Goal: Task Accomplishment & Management: Use online tool/utility

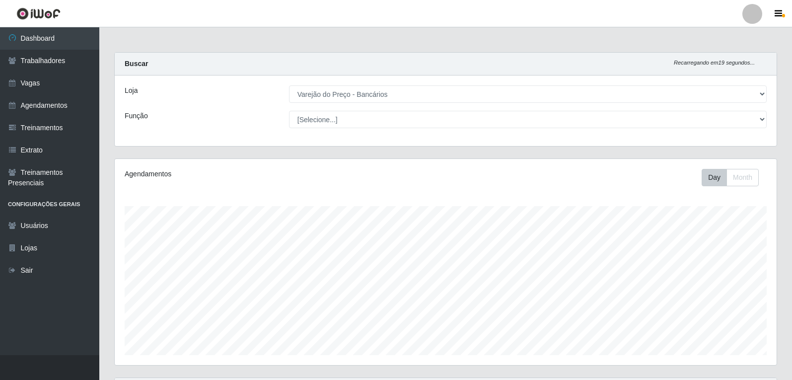
select select "157"
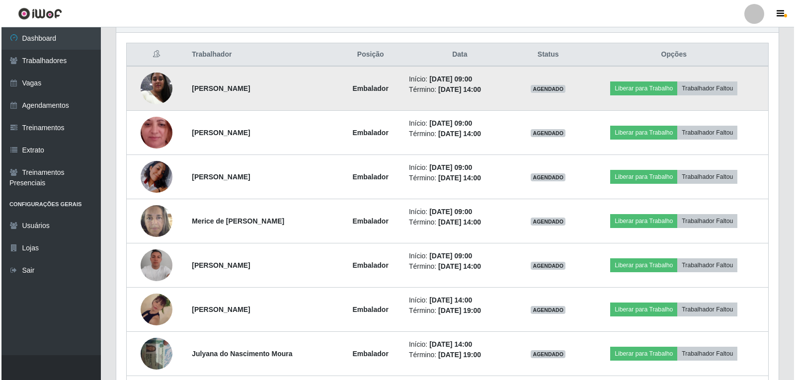
scroll to position [351, 0]
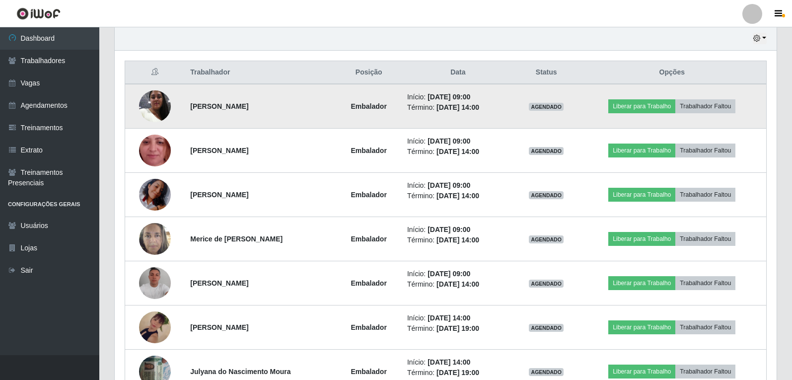
click at [161, 100] on img at bounding box center [155, 106] width 32 height 42
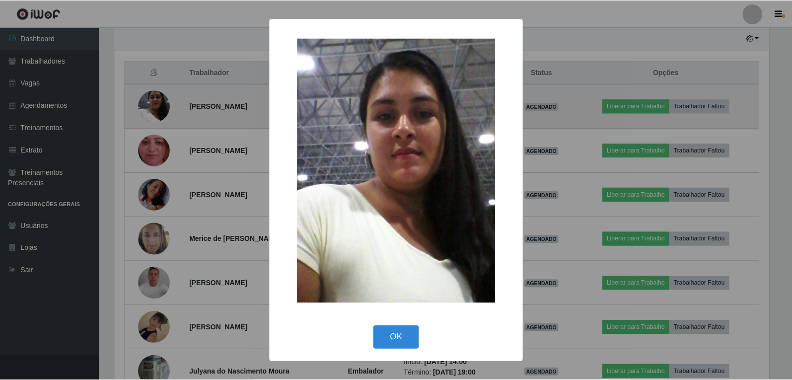
scroll to position [206, 657]
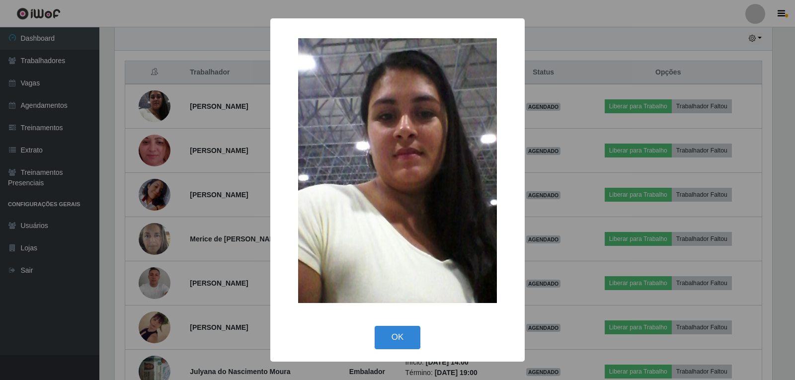
click at [157, 103] on div "× OK Cancel" at bounding box center [397, 190] width 795 height 380
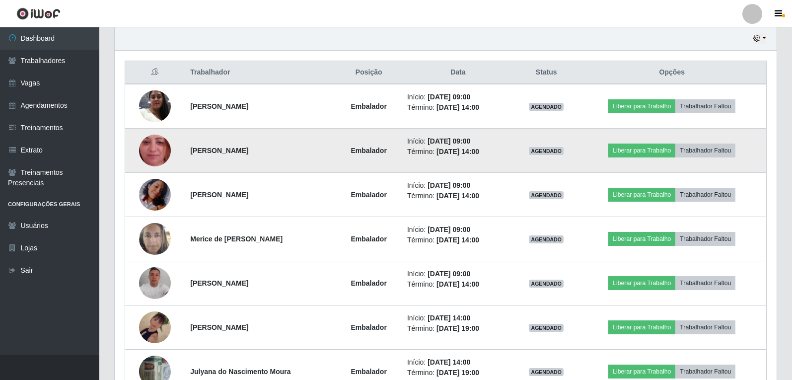
scroll to position [206, 662]
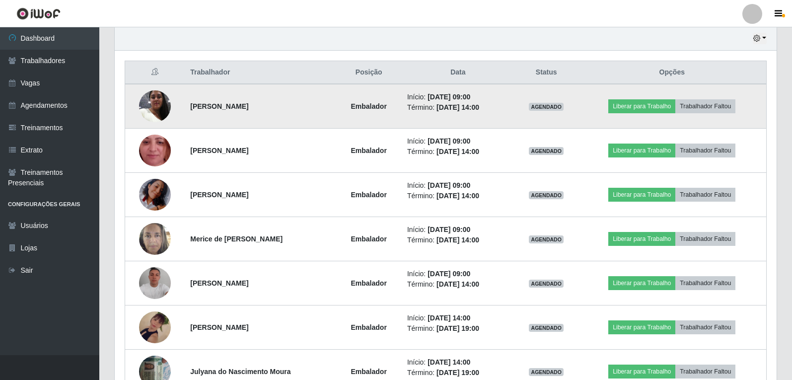
click at [615, 105] on td "Liberar para Trabalho Trabalhador Faltou" at bounding box center [672, 106] width 189 height 45
click at [623, 105] on button "Liberar para Trabalho" at bounding box center [642, 106] width 67 height 14
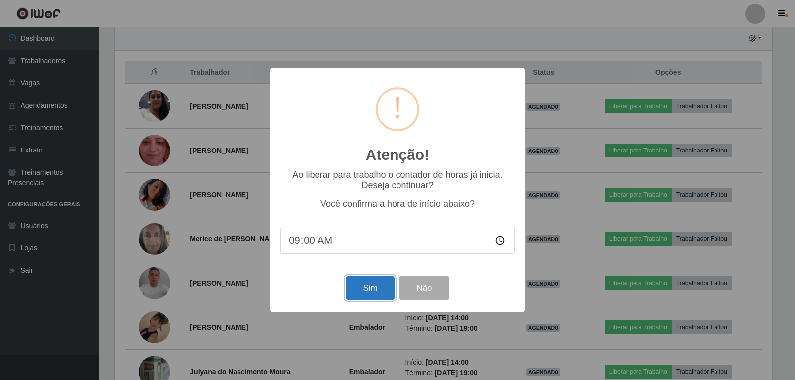
click at [367, 299] on button "Sim" at bounding box center [370, 287] width 48 height 23
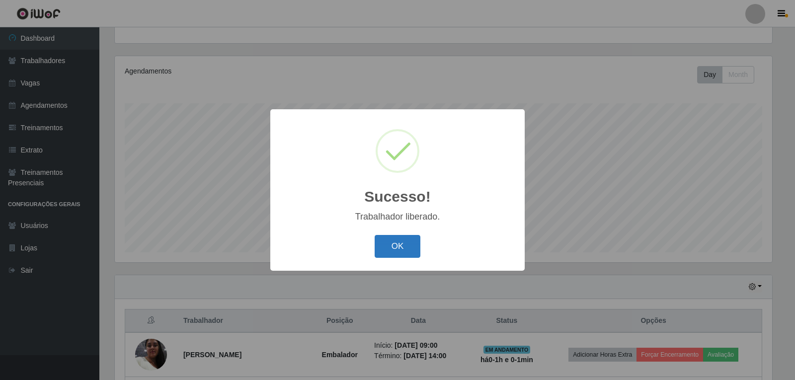
click at [413, 247] on button "OK" at bounding box center [398, 246] width 46 height 23
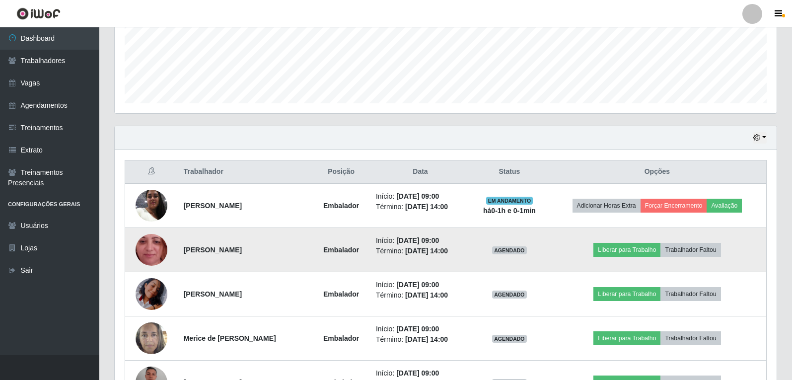
scroll to position [302, 0]
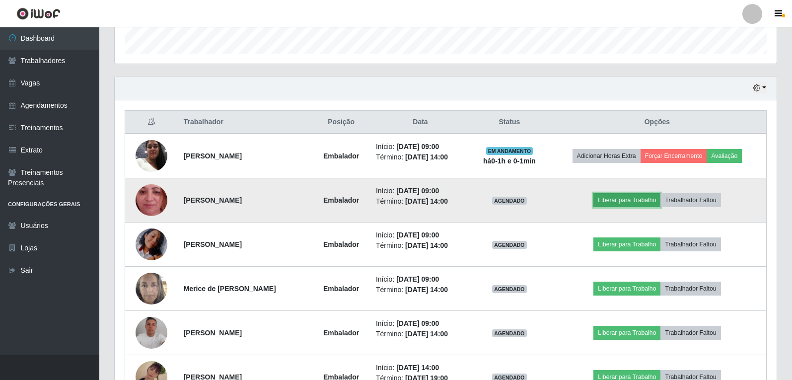
click at [660, 197] on button "Liberar para Trabalho" at bounding box center [627, 200] width 67 height 14
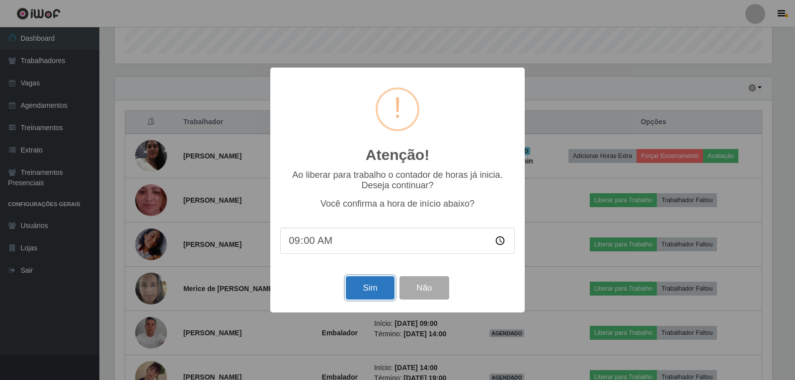
click at [377, 291] on button "Sim" at bounding box center [370, 287] width 48 height 23
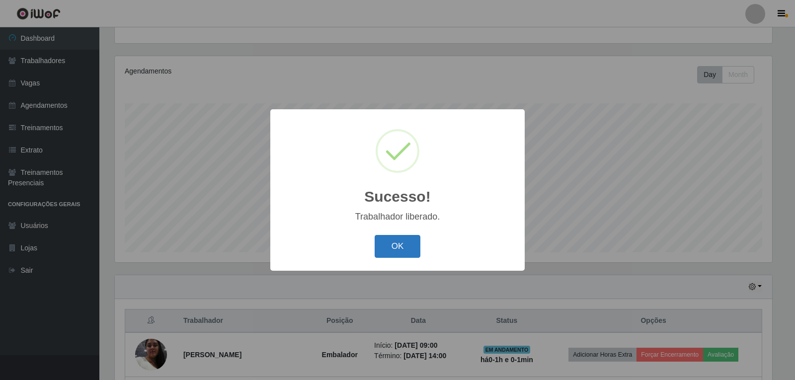
click at [405, 246] on button "OK" at bounding box center [398, 246] width 46 height 23
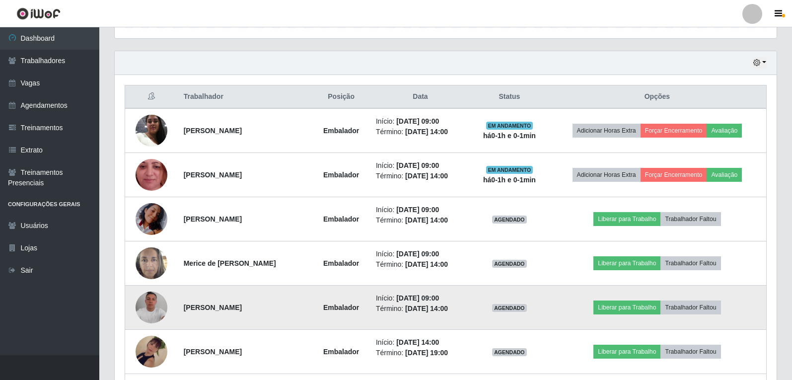
scroll to position [351, 0]
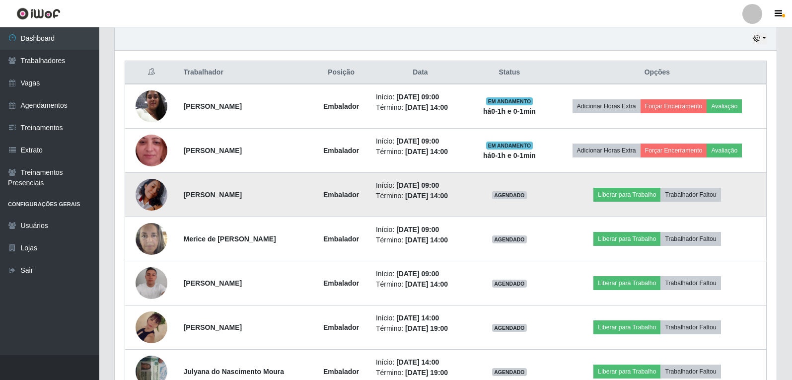
click at [154, 197] on img at bounding box center [152, 194] width 32 height 41
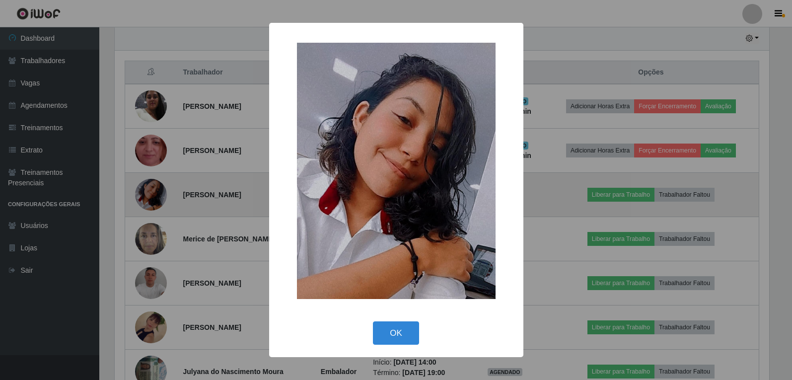
scroll to position [206, 657]
click at [154, 197] on div "× OK Cancel" at bounding box center [397, 190] width 795 height 380
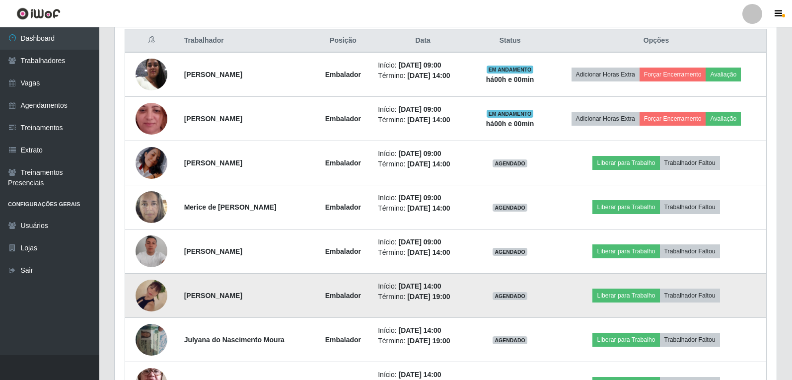
scroll to position [401, 0]
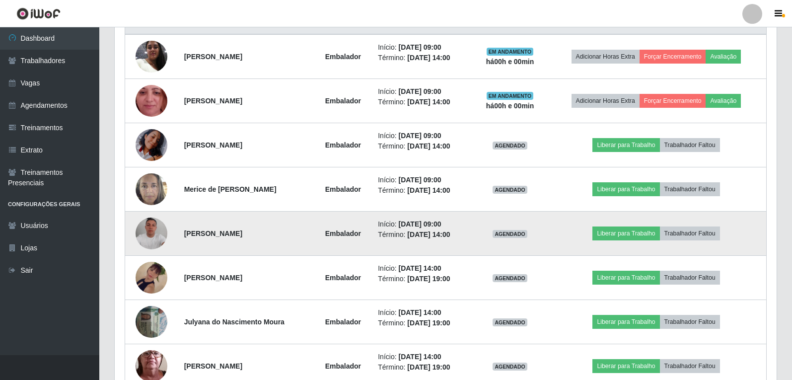
click at [153, 243] on img at bounding box center [152, 234] width 32 height 32
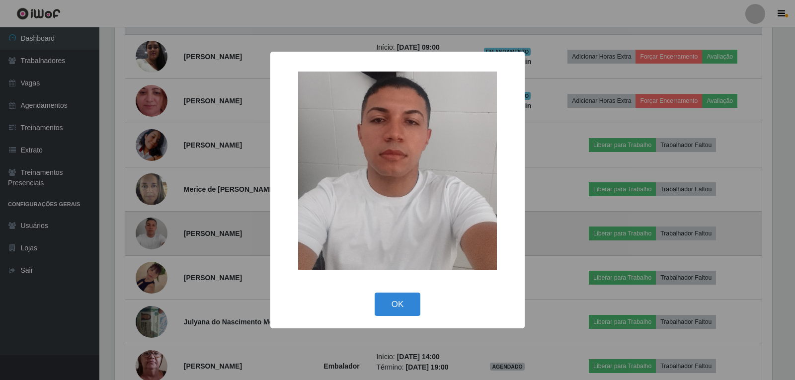
click at [154, 243] on div "× OK Cancel" at bounding box center [397, 190] width 795 height 380
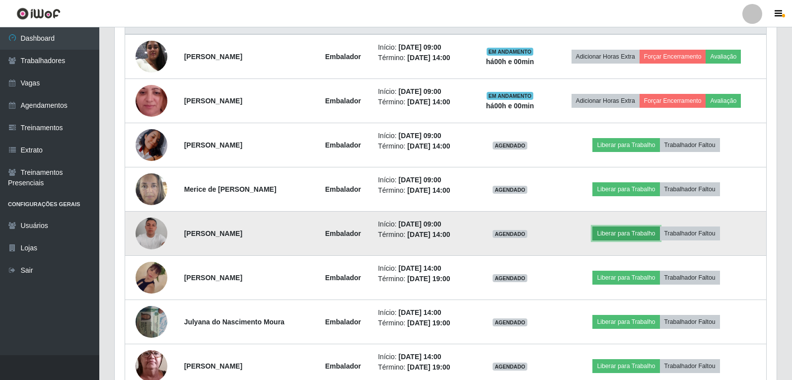
click at [622, 239] on button "Liberar para Trabalho" at bounding box center [626, 234] width 67 height 14
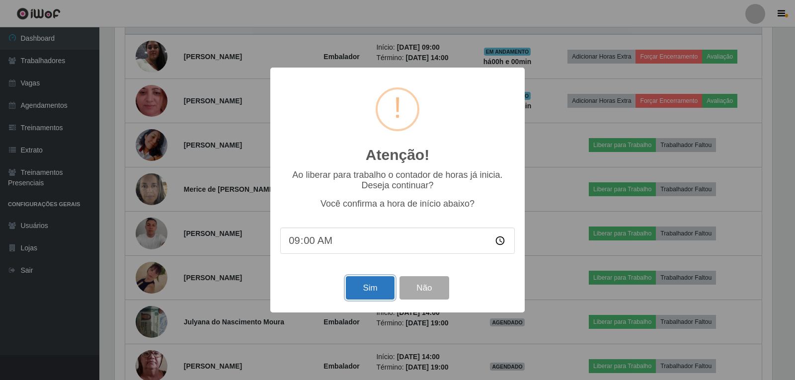
click at [366, 284] on button "Sim" at bounding box center [370, 287] width 48 height 23
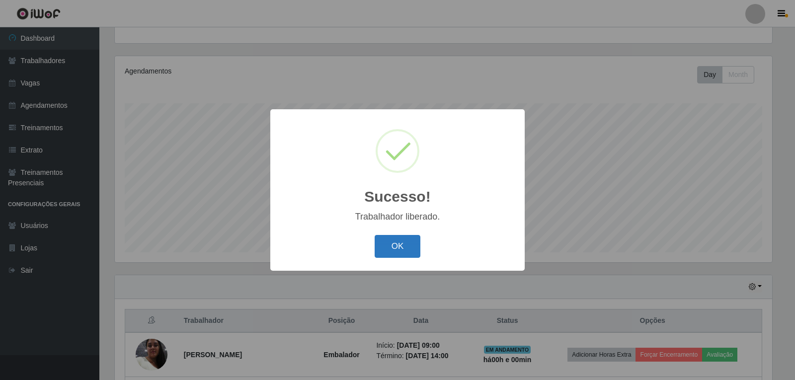
click at [402, 255] on button "OK" at bounding box center [398, 246] width 46 height 23
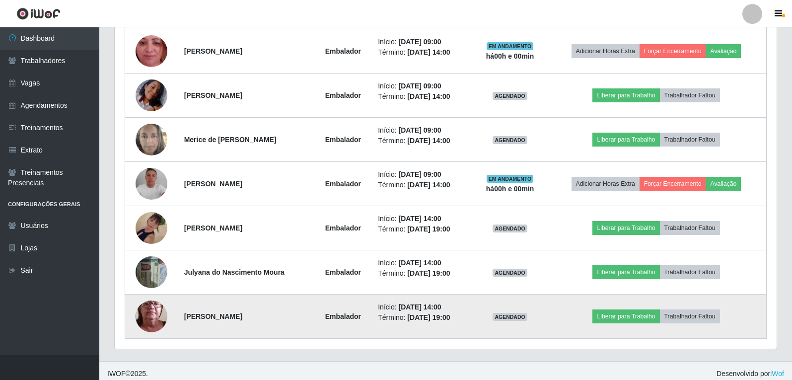
click at [152, 316] on img at bounding box center [152, 316] width 32 height 71
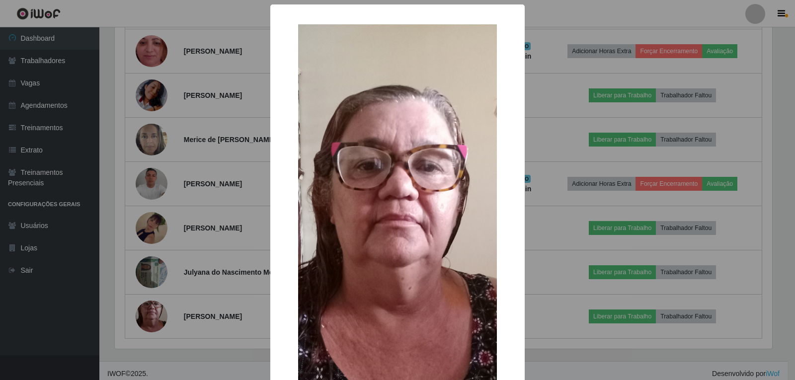
click at [140, 288] on div "× OK Cancel" at bounding box center [397, 190] width 795 height 380
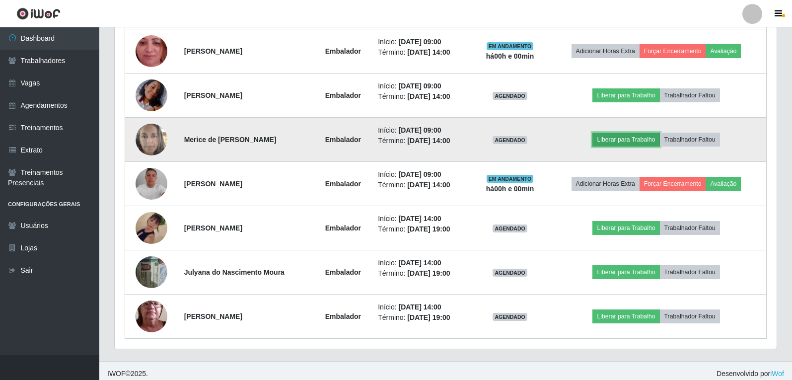
click at [606, 142] on button "Liberar para Trabalho" at bounding box center [626, 140] width 67 height 14
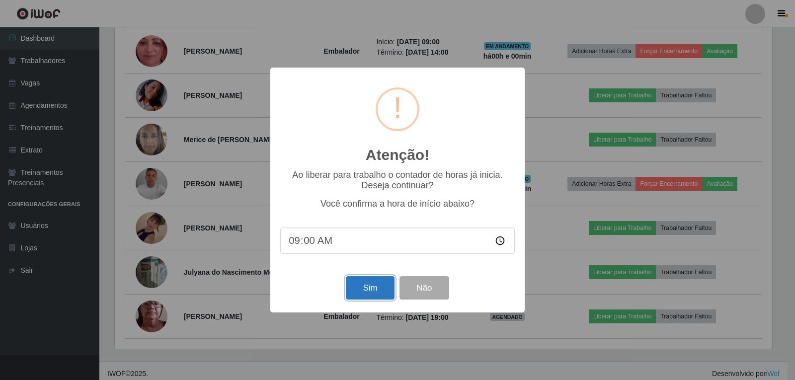
click at [360, 286] on button "Sim" at bounding box center [370, 287] width 48 height 23
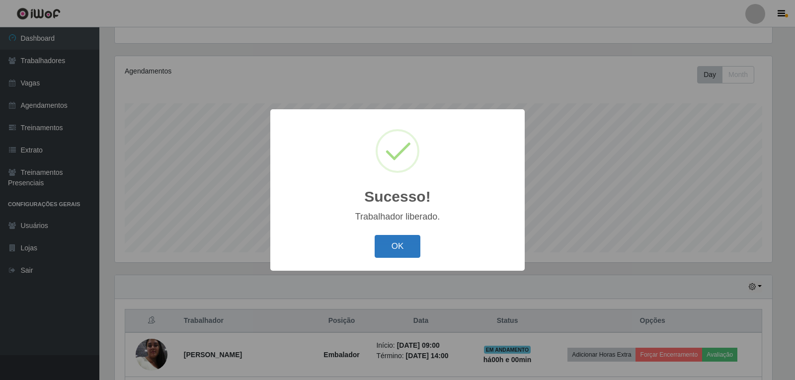
click at [400, 247] on button "OK" at bounding box center [398, 246] width 46 height 23
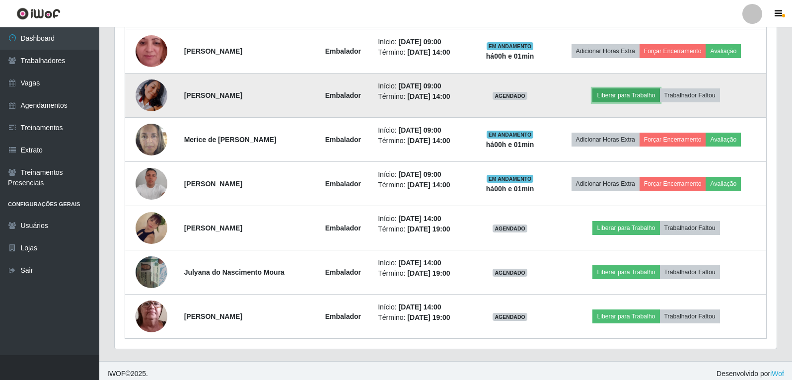
click at [628, 91] on button "Liberar para Trabalho" at bounding box center [626, 95] width 67 height 14
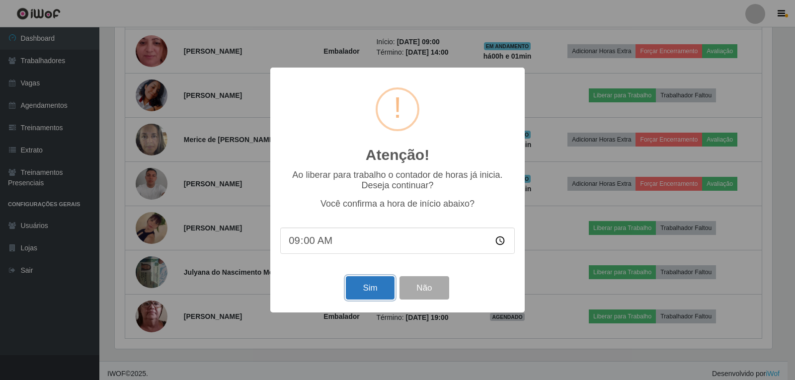
click at [364, 289] on button "Sim" at bounding box center [370, 287] width 48 height 23
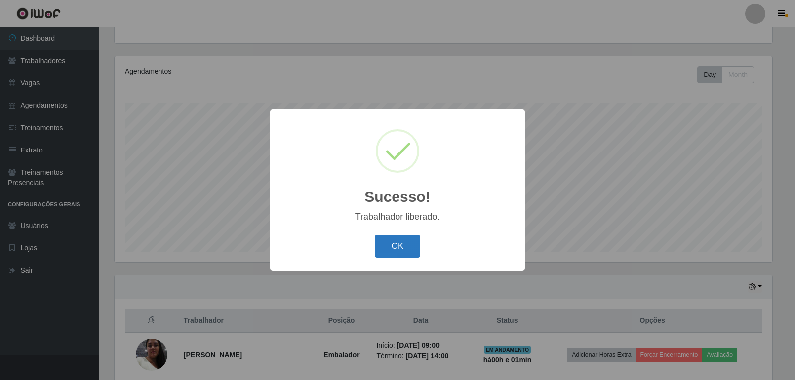
click at [411, 250] on button "OK" at bounding box center [398, 246] width 46 height 23
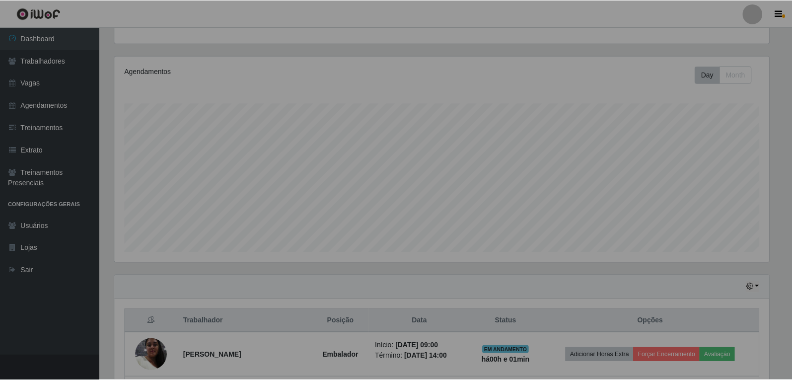
scroll to position [206, 662]
